Goal: Check status: Check status

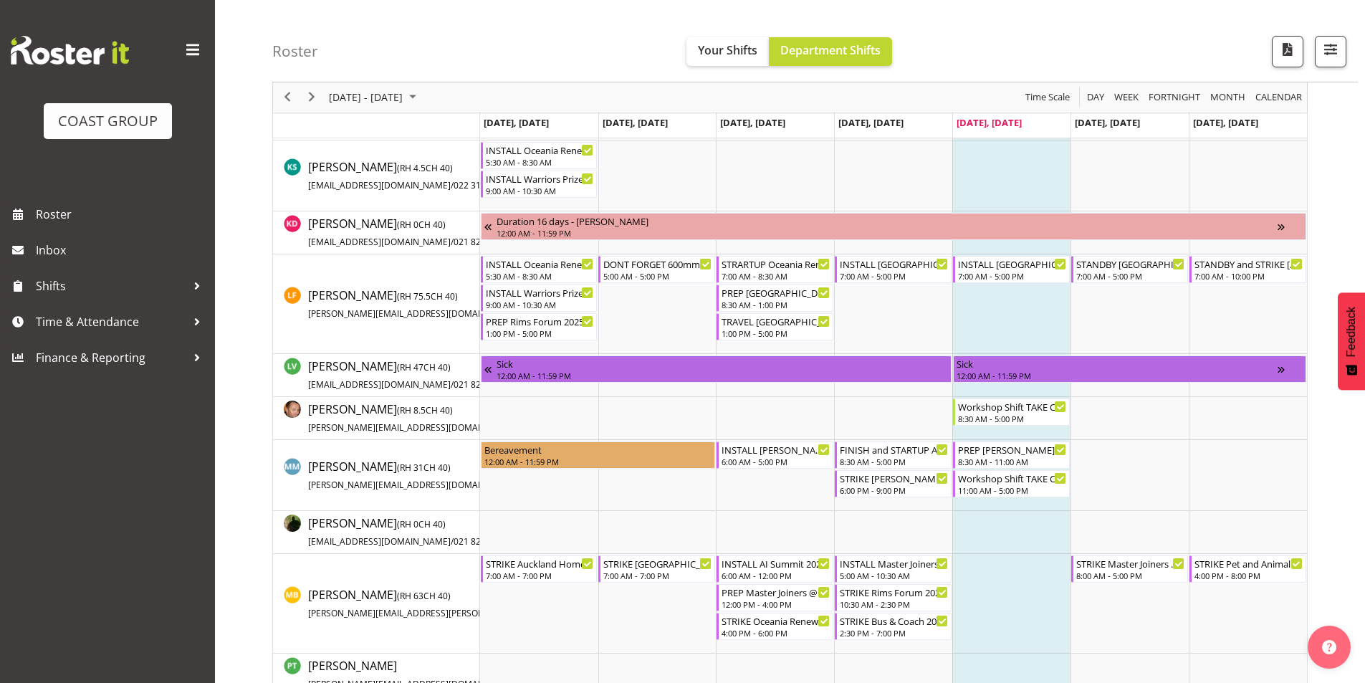
scroll to position [860, 0]
click at [1007, 452] on div "PREP [PERSON_NAME] 2025 @ The Workshop" at bounding box center [1012, 448] width 109 height 14
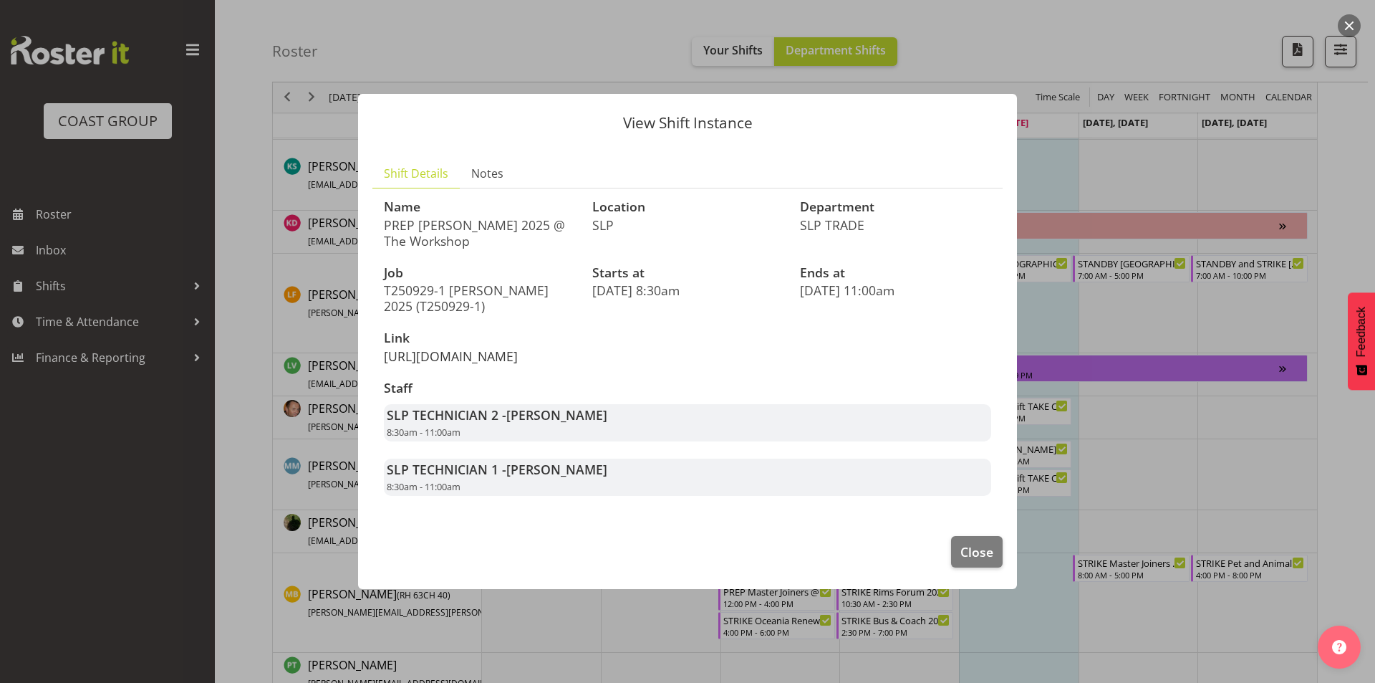
click at [456, 347] on link "[URL][DOMAIN_NAME]" at bounding box center [451, 355] width 134 height 17
click at [1115, 322] on div at bounding box center [687, 341] width 1375 height 683
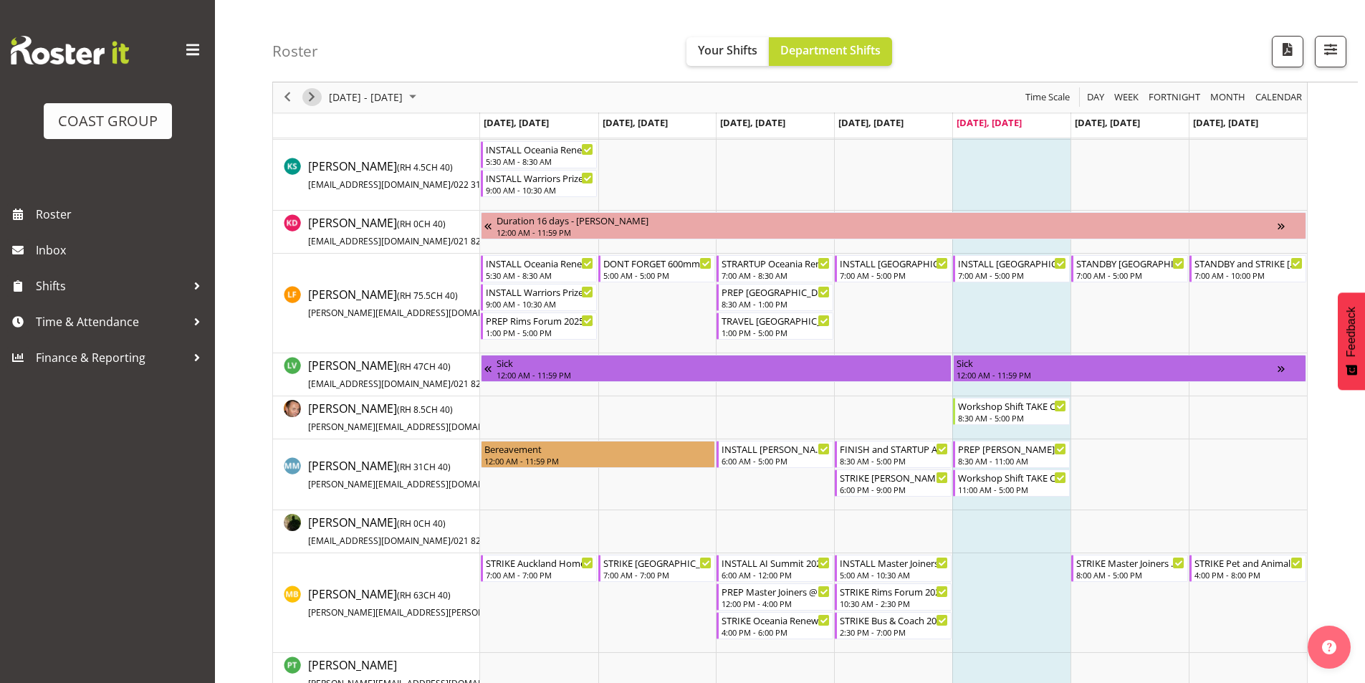
click at [318, 102] on span "Next" at bounding box center [311, 98] width 17 height 18
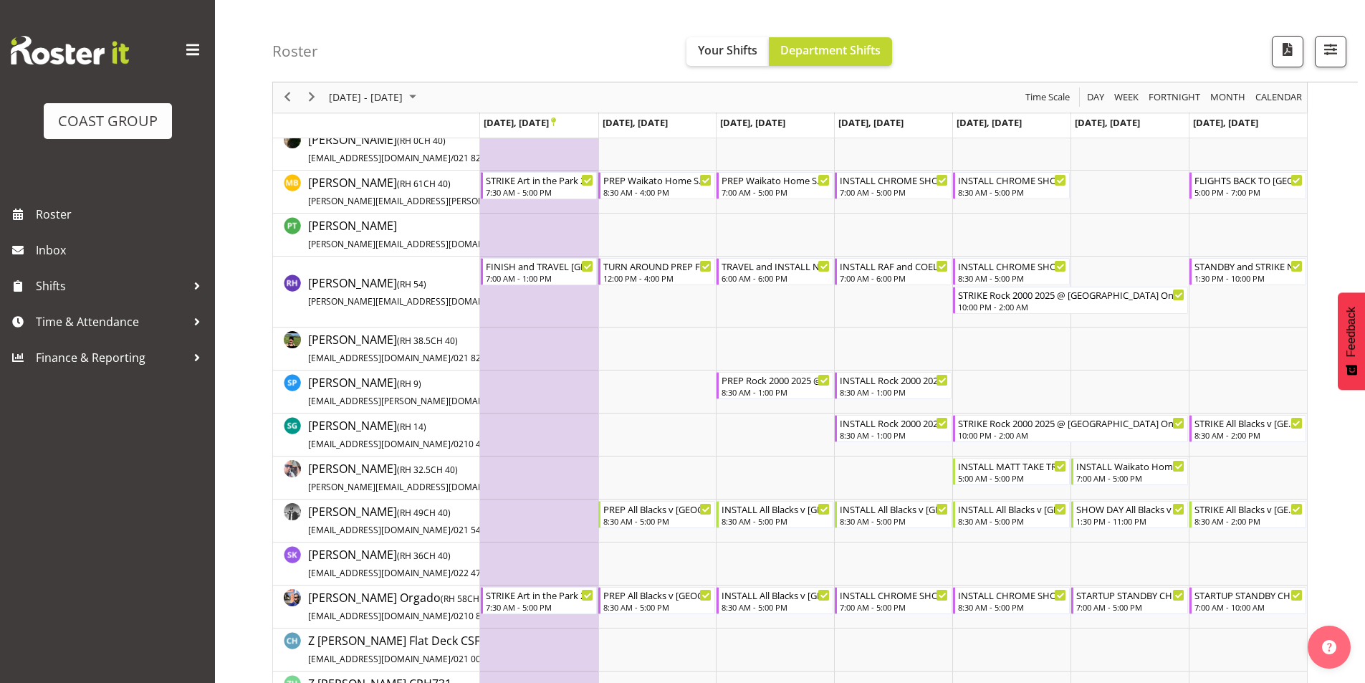
scroll to position [1146, 0]
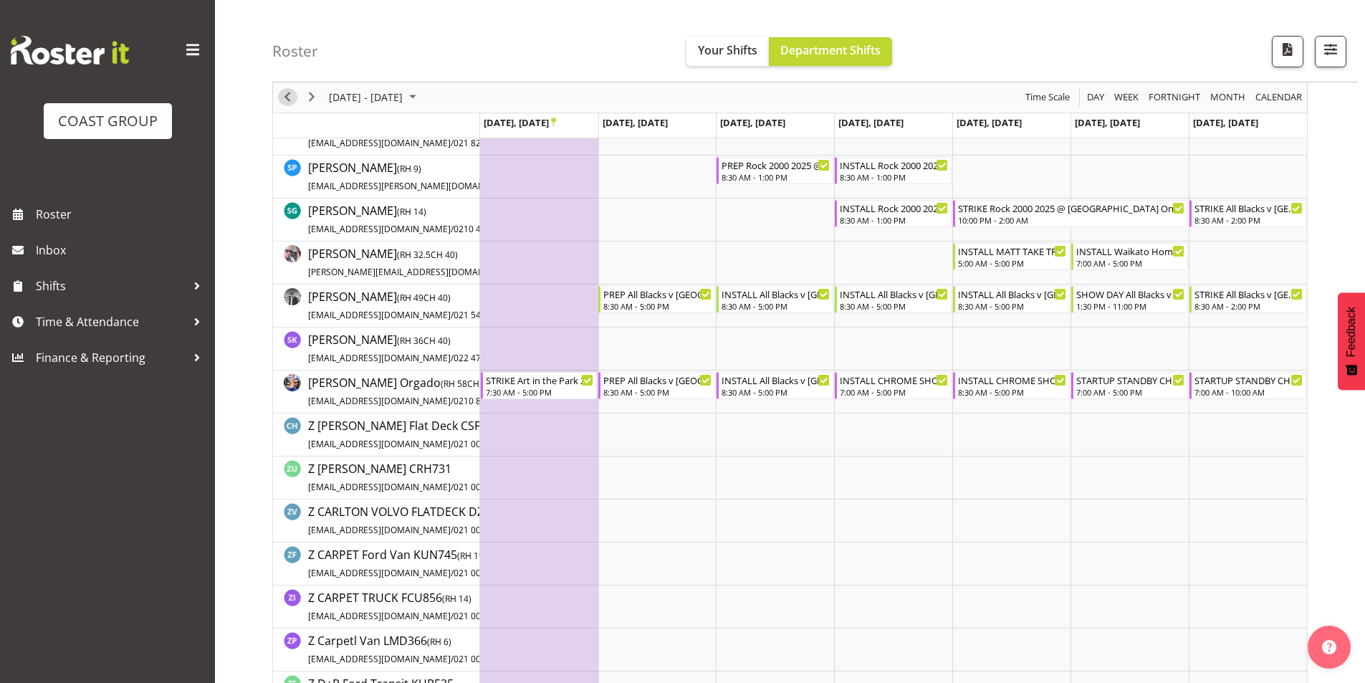
click at [289, 101] on span "Previous" at bounding box center [287, 98] width 17 height 18
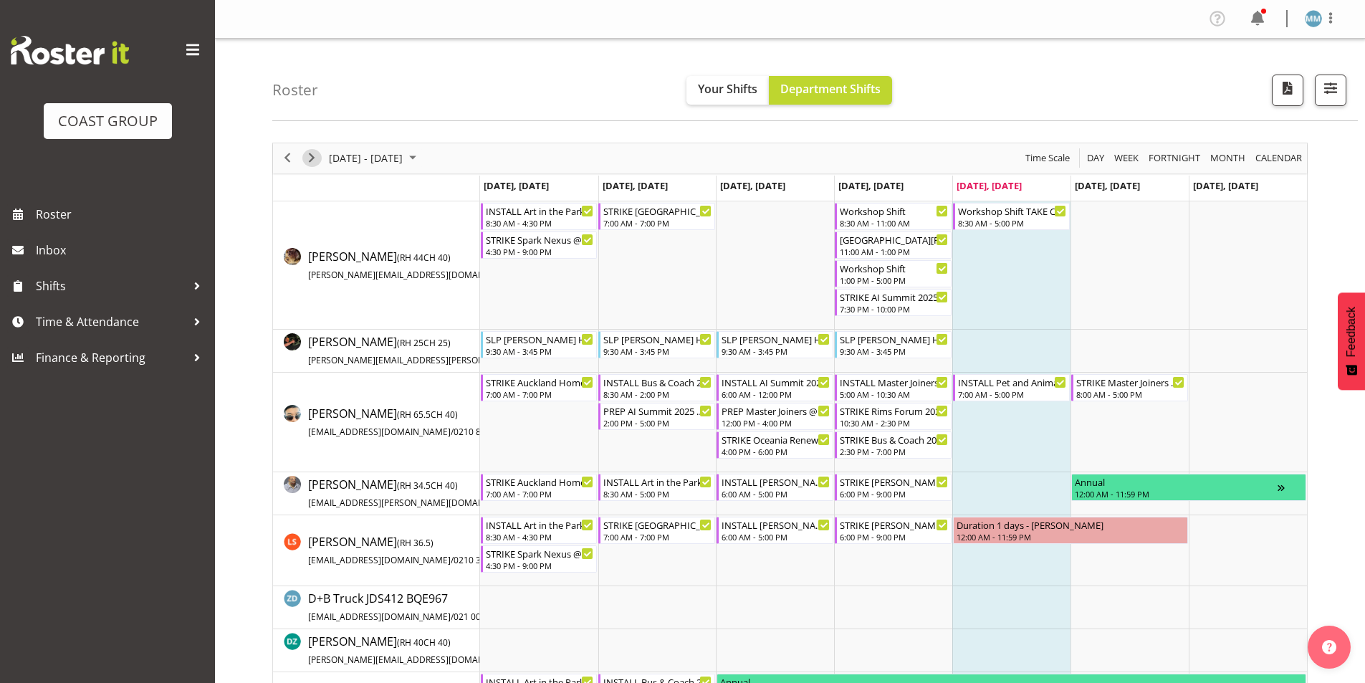
click at [307, 158] on span "Next" at bounding box center [311, 158] width 17 height 18
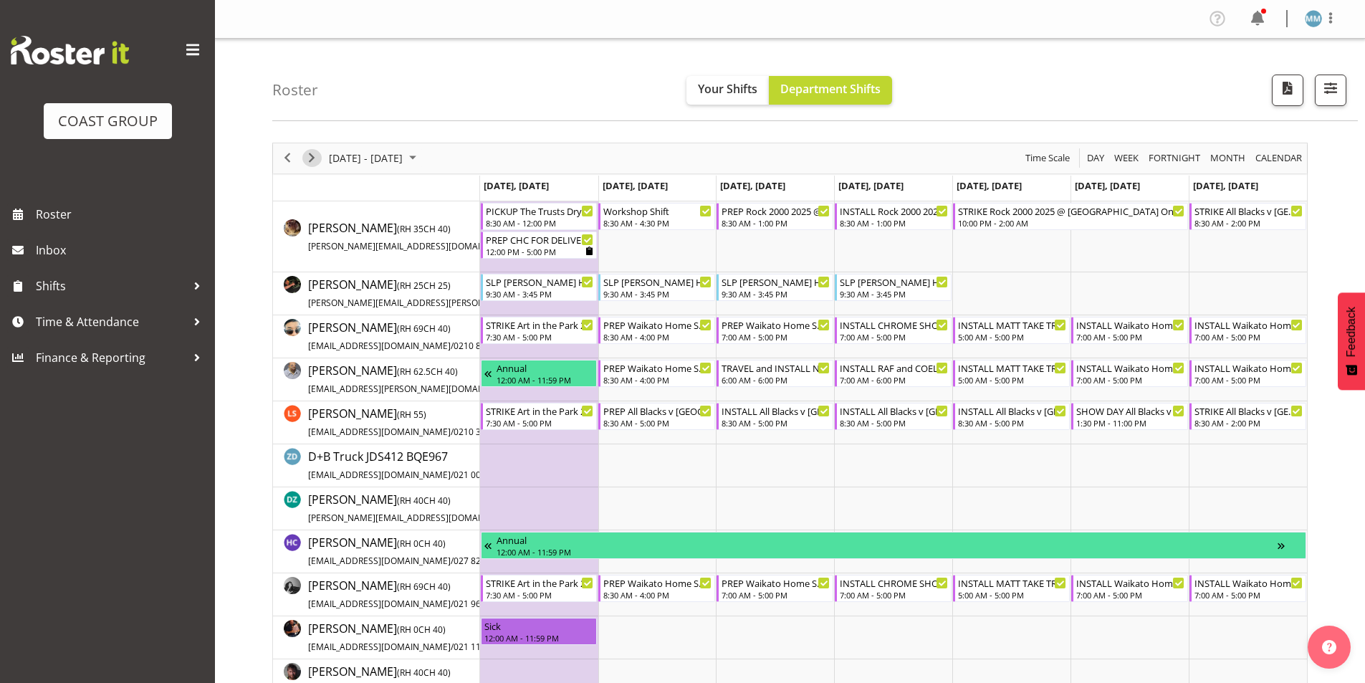
click at [314, 162] on span "Next" at bounding box center [311, 158] width 17 height 18
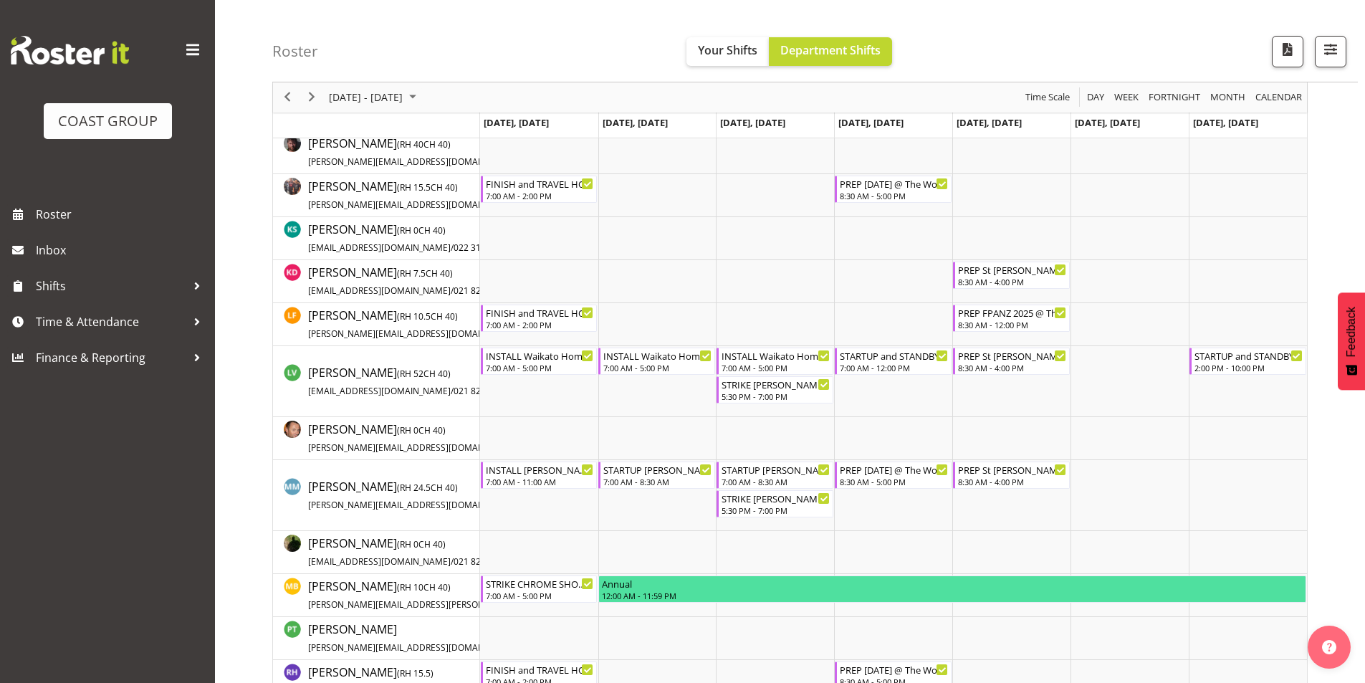
scroll to position [501, 0]
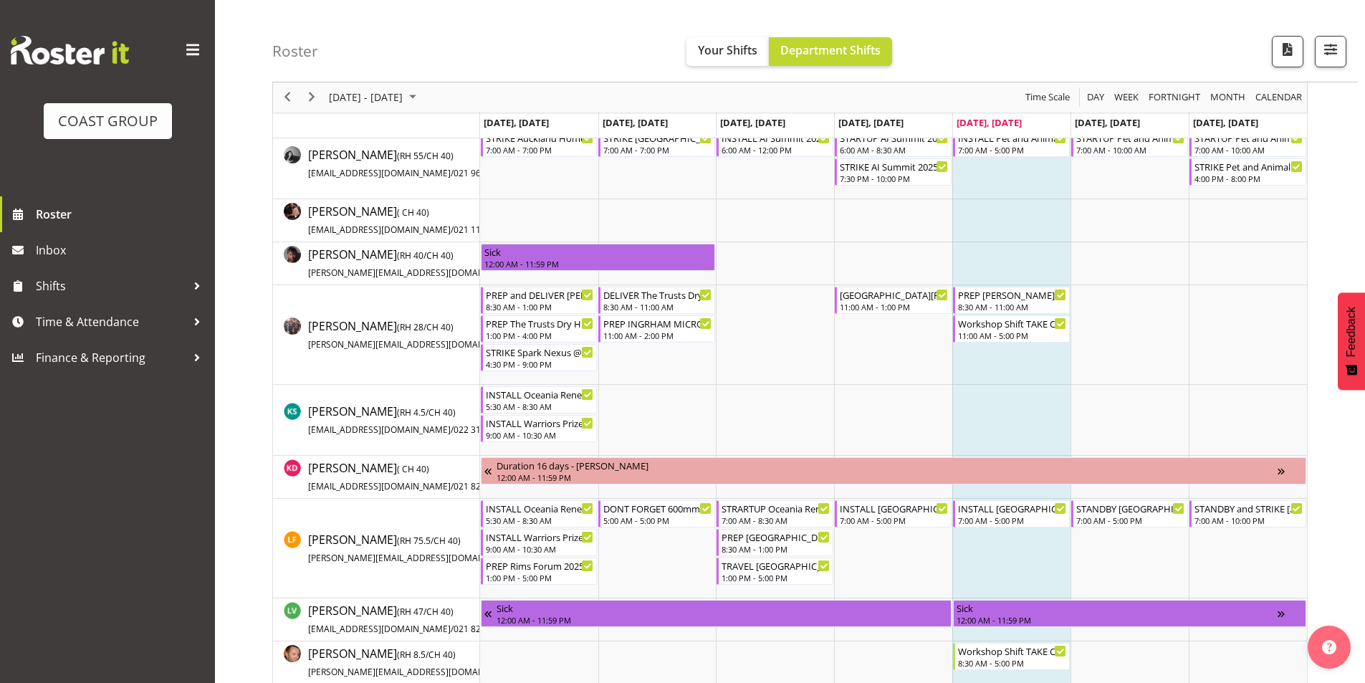
scroll to position [645, 0]
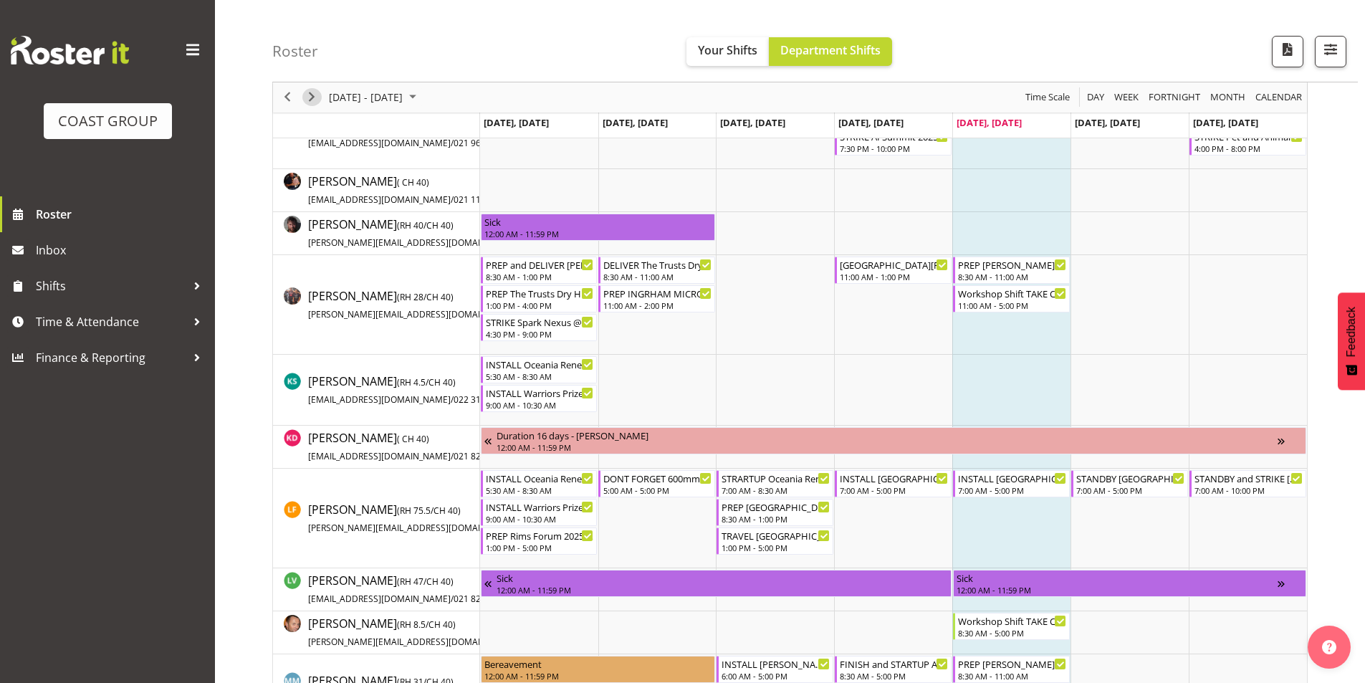
click at [308, 98] on span "Next" at bounding box center [311, 98] width 17 height 18
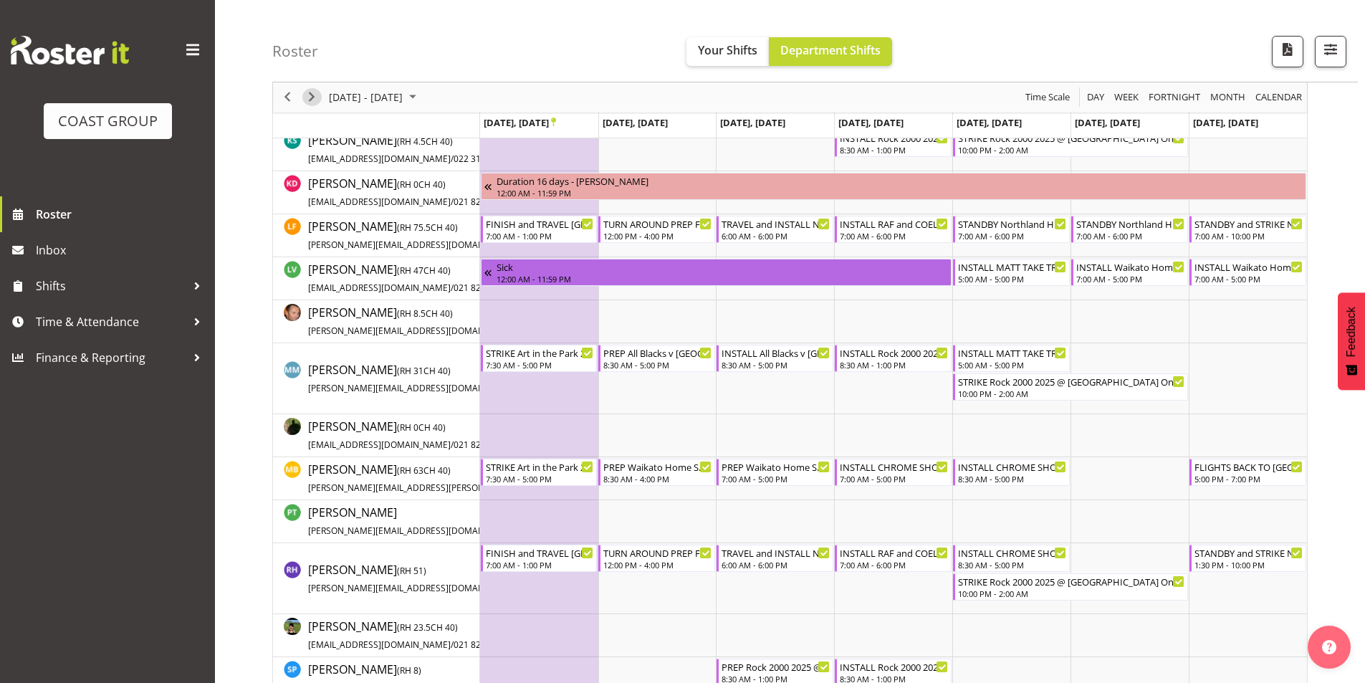
click at [314, 99] on span "Next" at bounding box center [311, 98] width 17 height 18
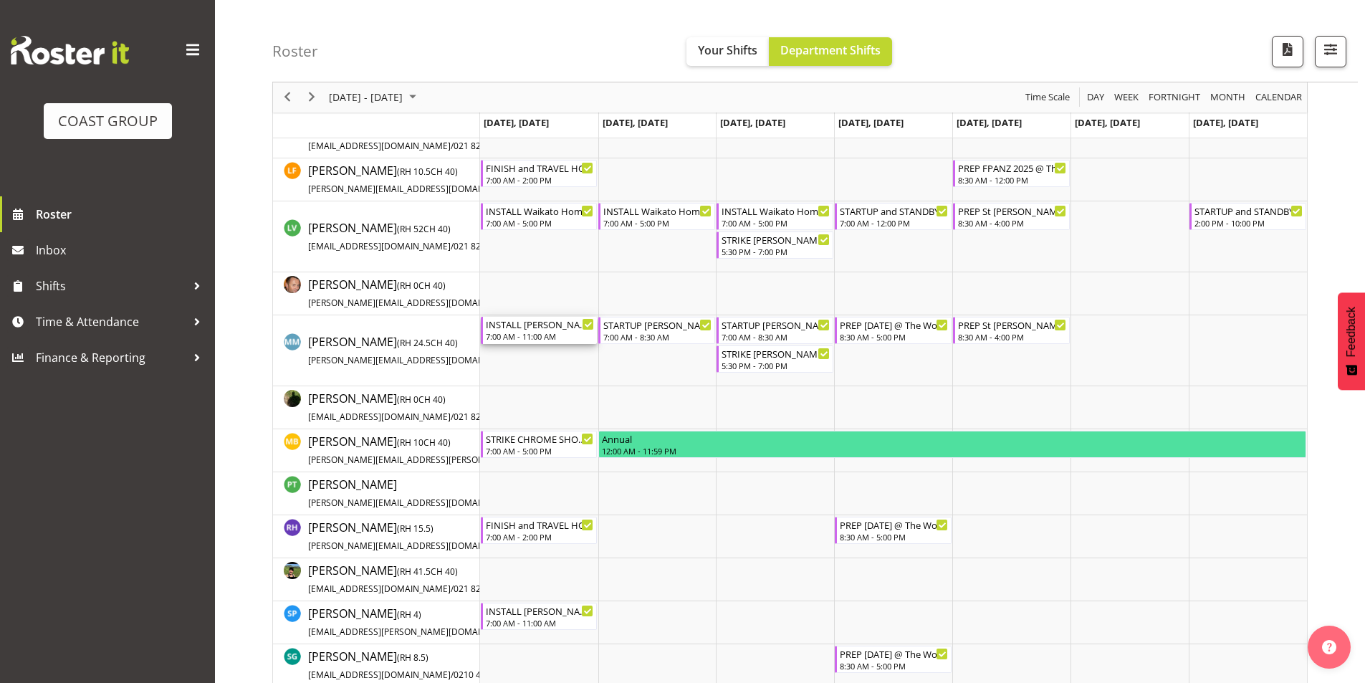
click at [533, 324] on div "INSTALL [PERSON_NAME] 2025 @ [GEOGRAPHIC_DATA] on site @ 0800" at bounding box center [540, 324] width 109 height 14
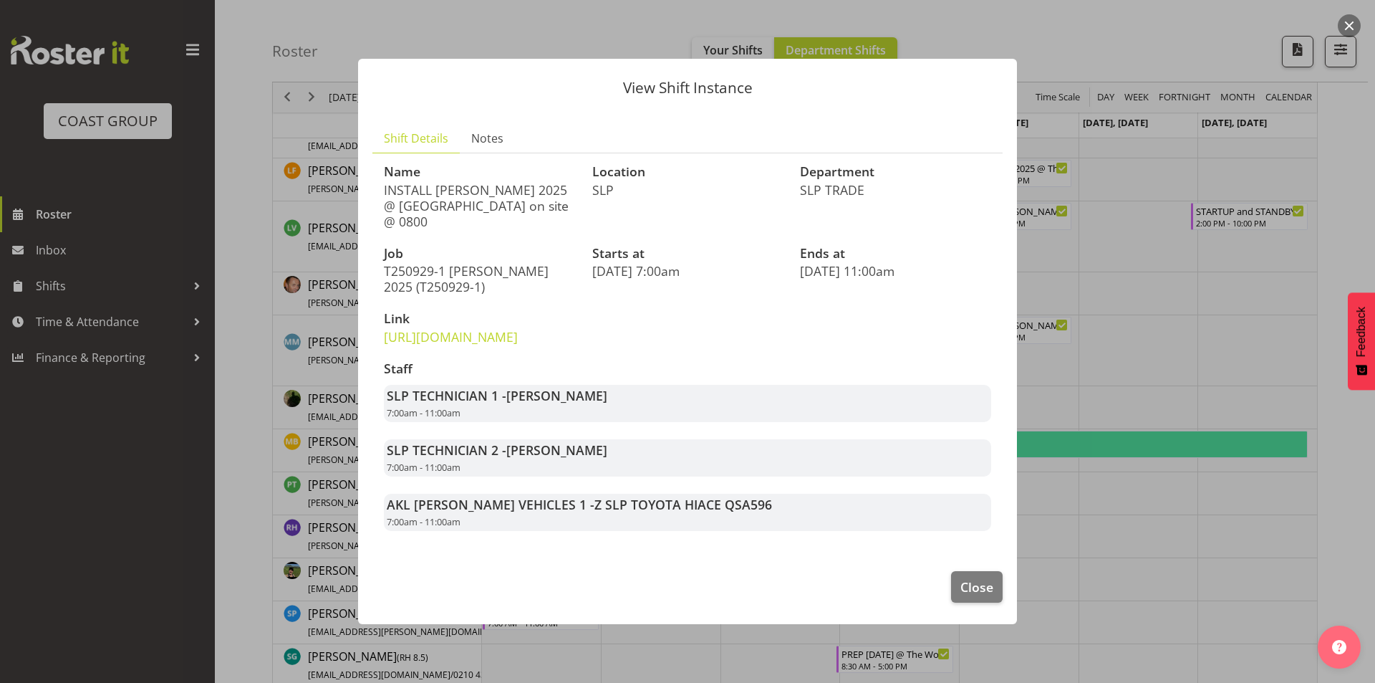
click at [1103, 335] on div at bounding box center [687, 341] width 1375 height 683
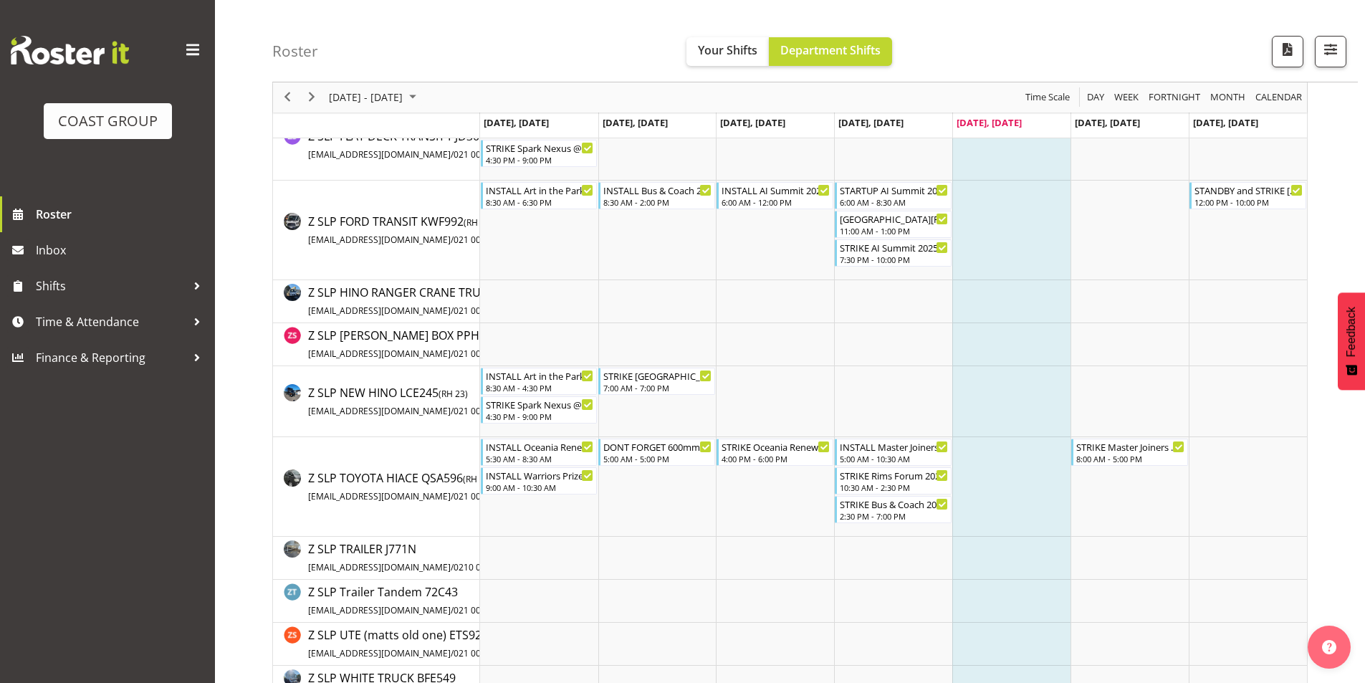
scroll to position [3108, 0]
